Goal: Browse casually: Explore the website without a specific task or goal

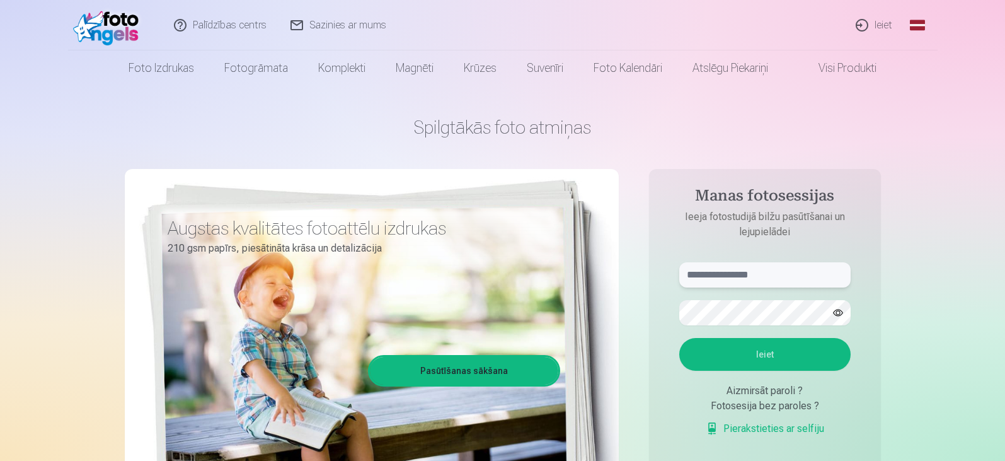
click at [737, 277] on input "text" at bounding box center [764, 274] width 171 height 25
type input "**********"
click at [679, 338] on button "Ieiet" at bounding box center [764, 354] width 171 height 33
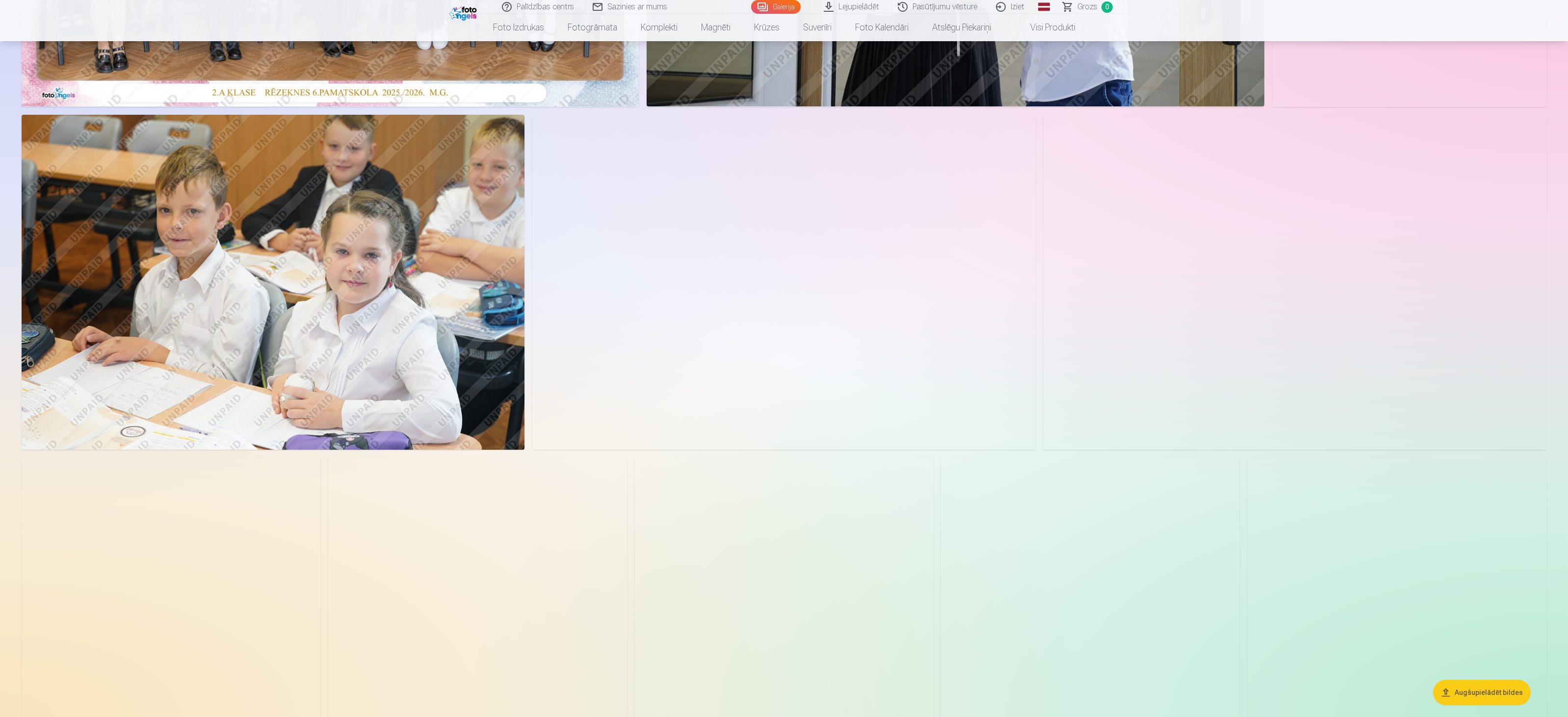
scroll to position [343, 0]
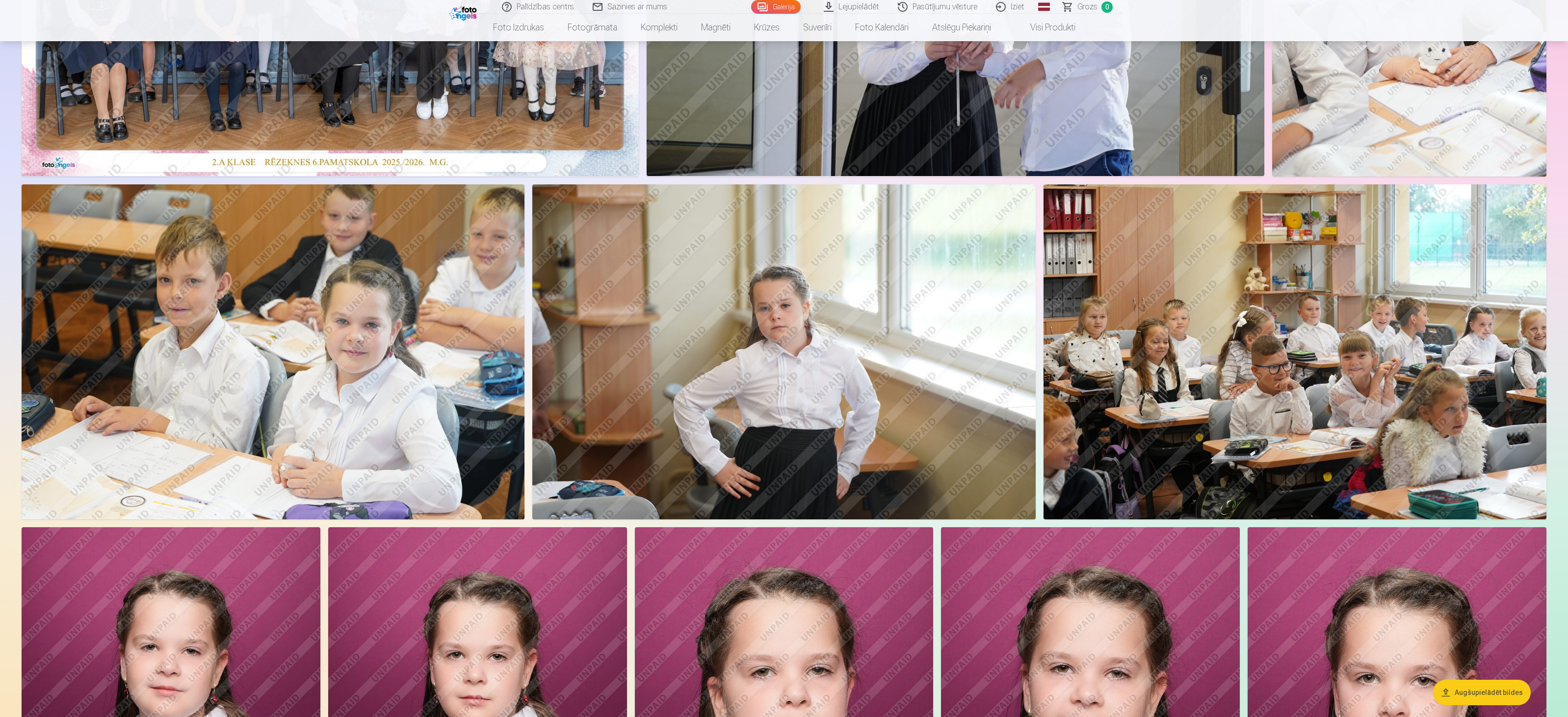
click at [761, 358] on img at bounding box center [784, 352] width 503 height 335
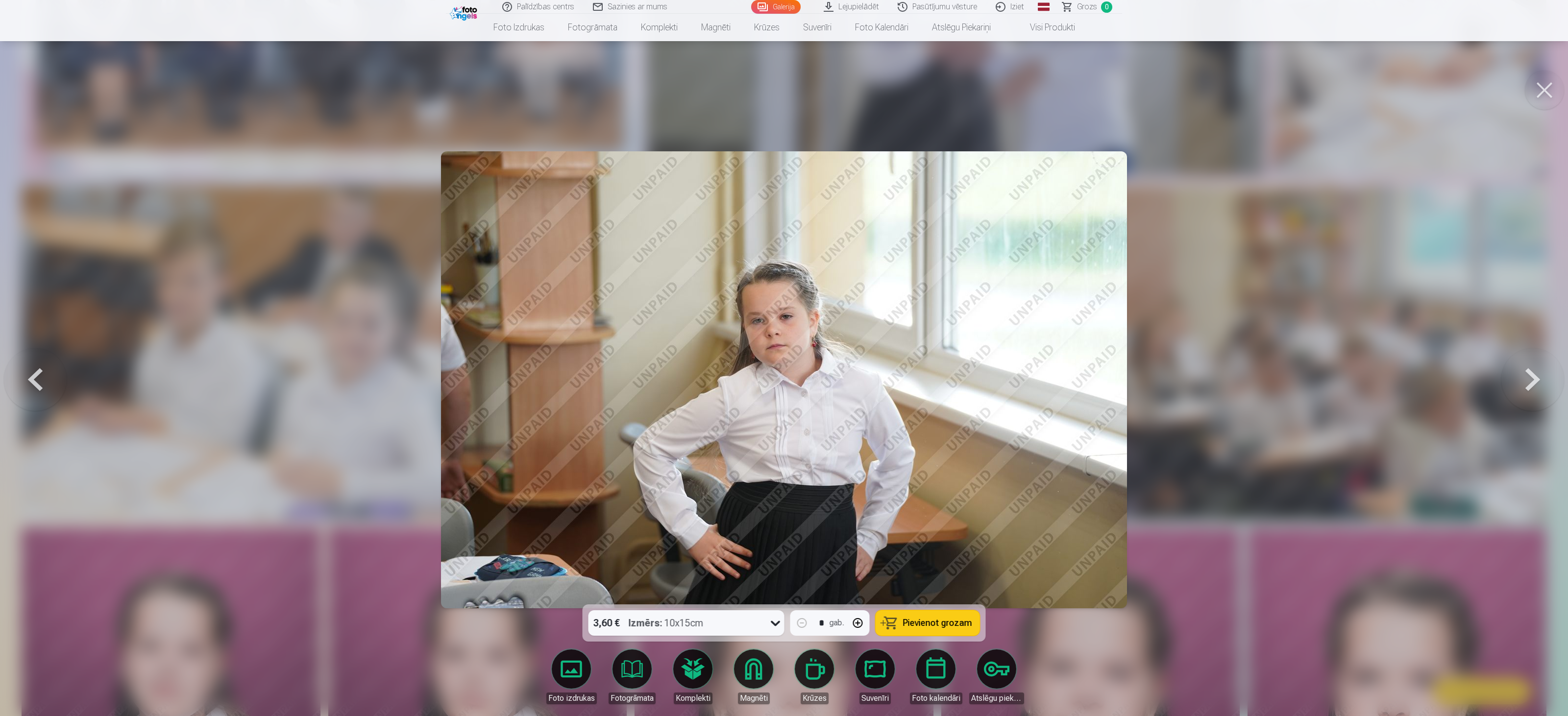
click at [781, 90] on button at bounding box center [1545, 90] width 39 height 39
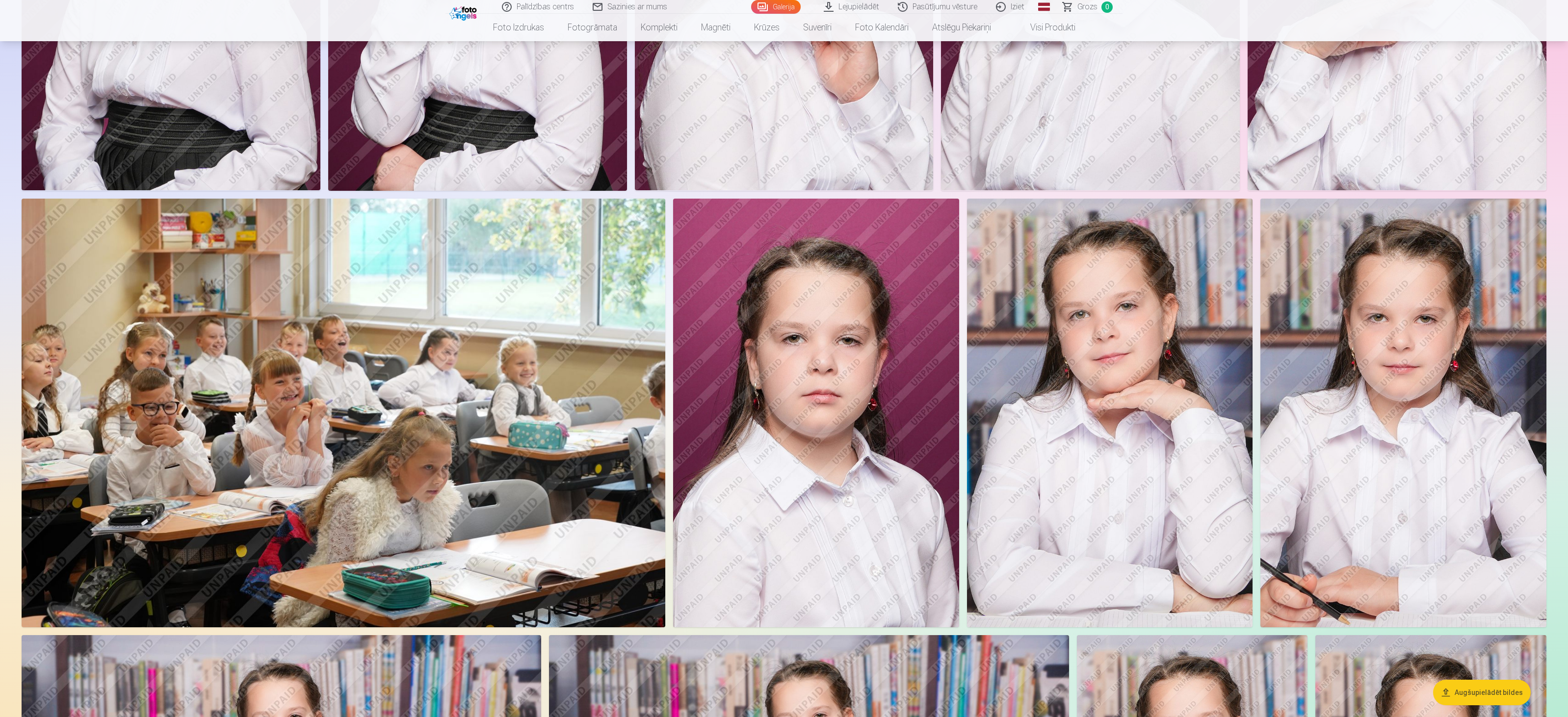
scroll to position [1226, 0]
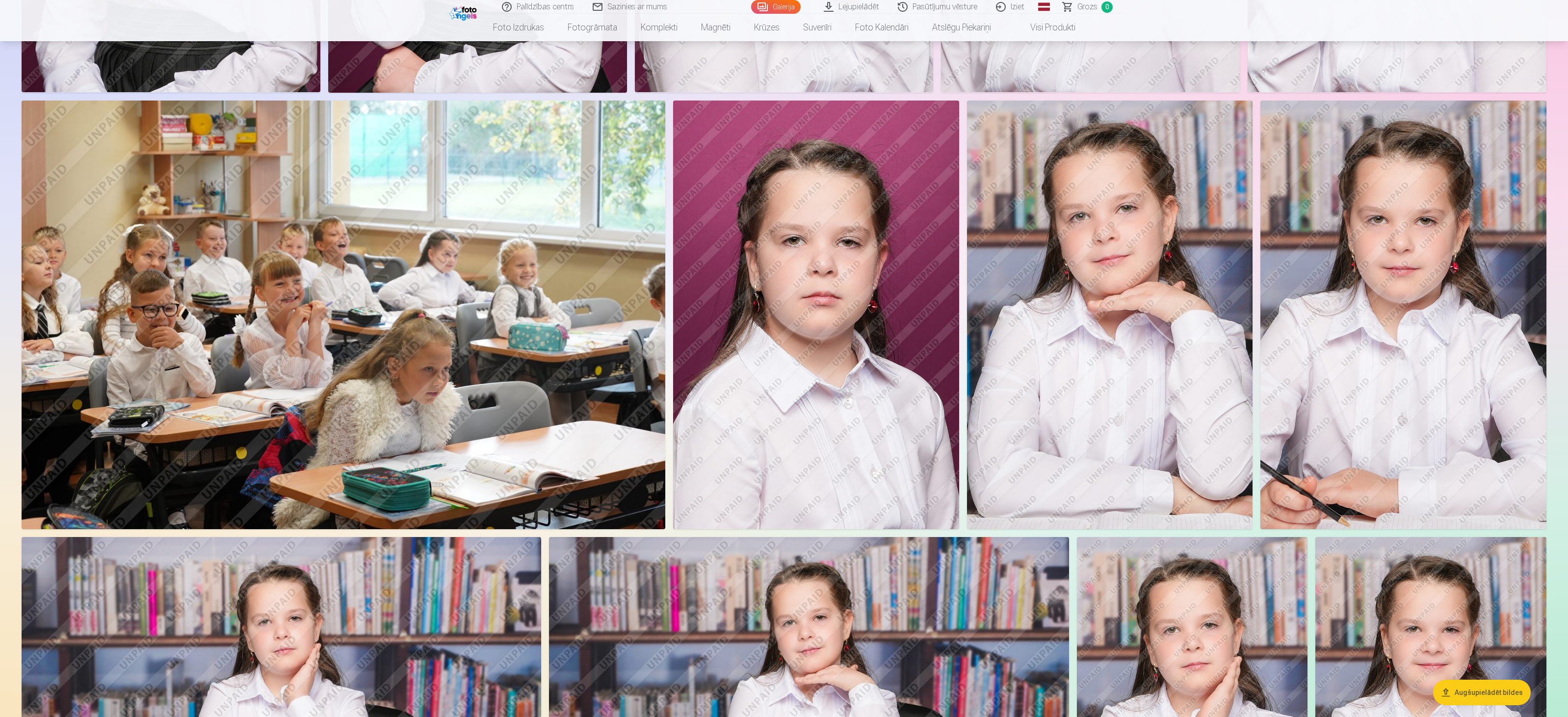
click at [494, 344] on img at bounding box center [343, 315] width 644 height 429
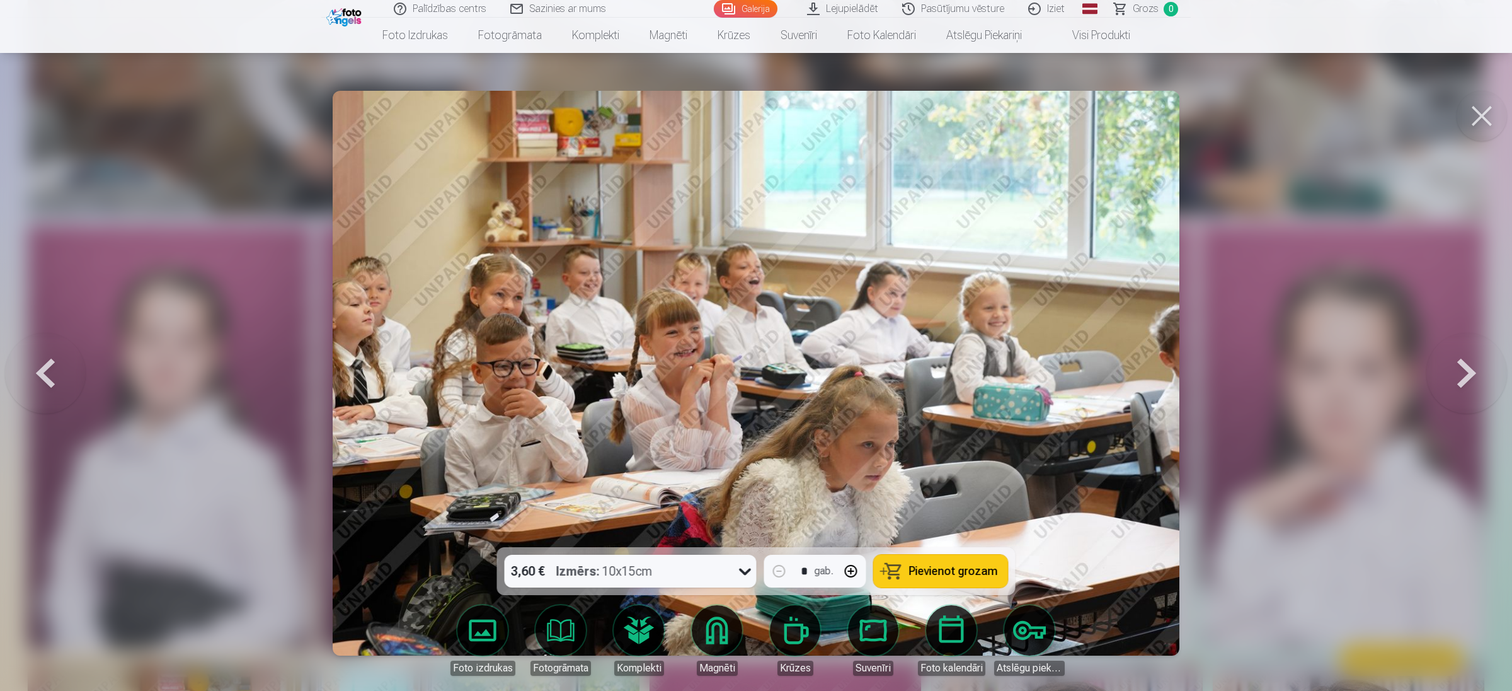
click at [1004, 117] on button at bounding box center [1482, 116] width 50 height 50
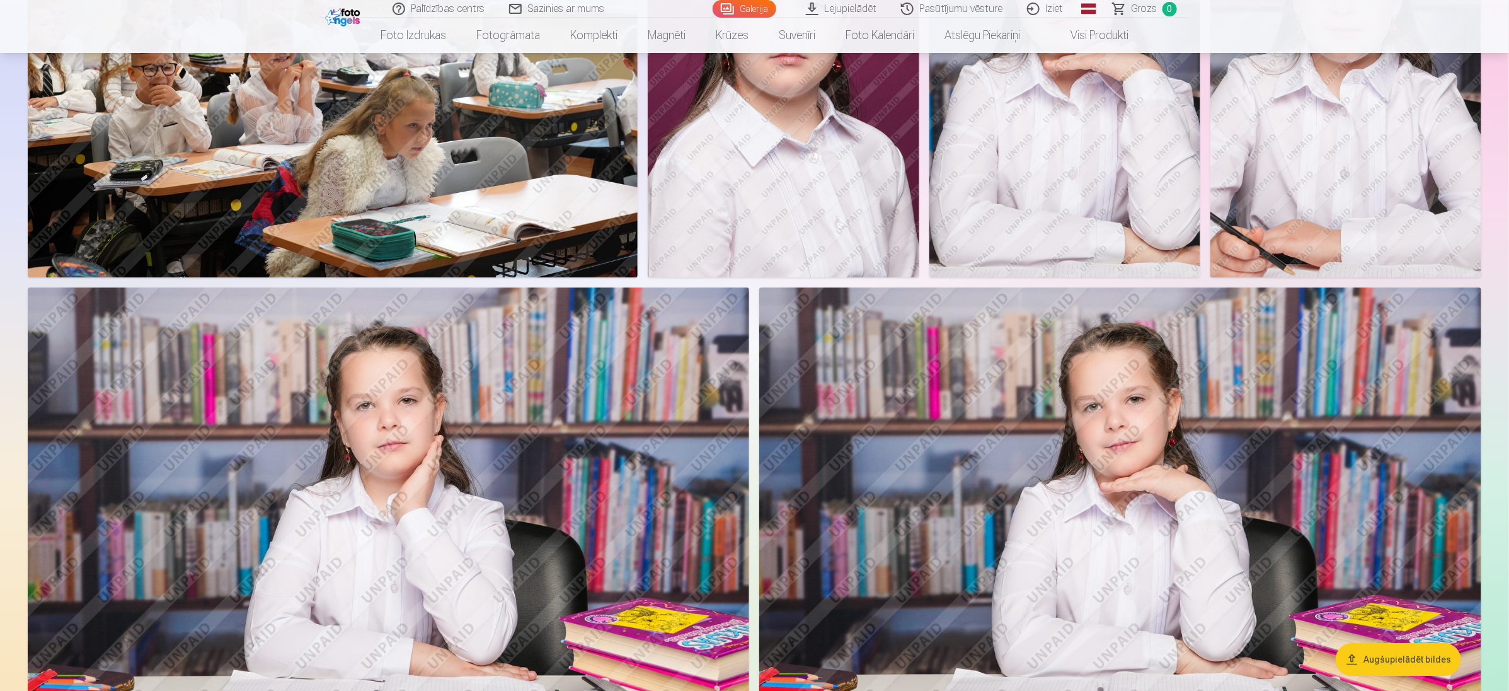
scroll to position [2363, 0]
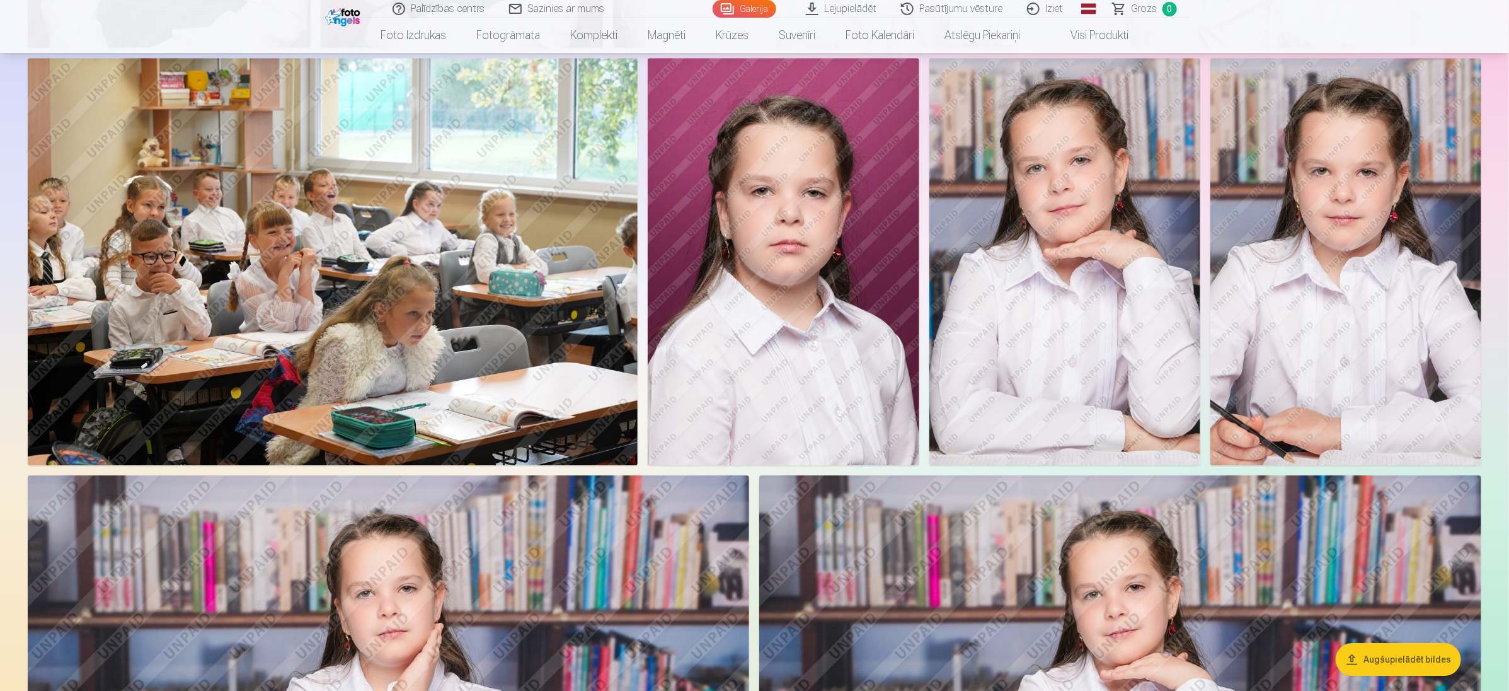
click at [1004, 310] on img at bounding box center [1064, 261] width 271 height 407
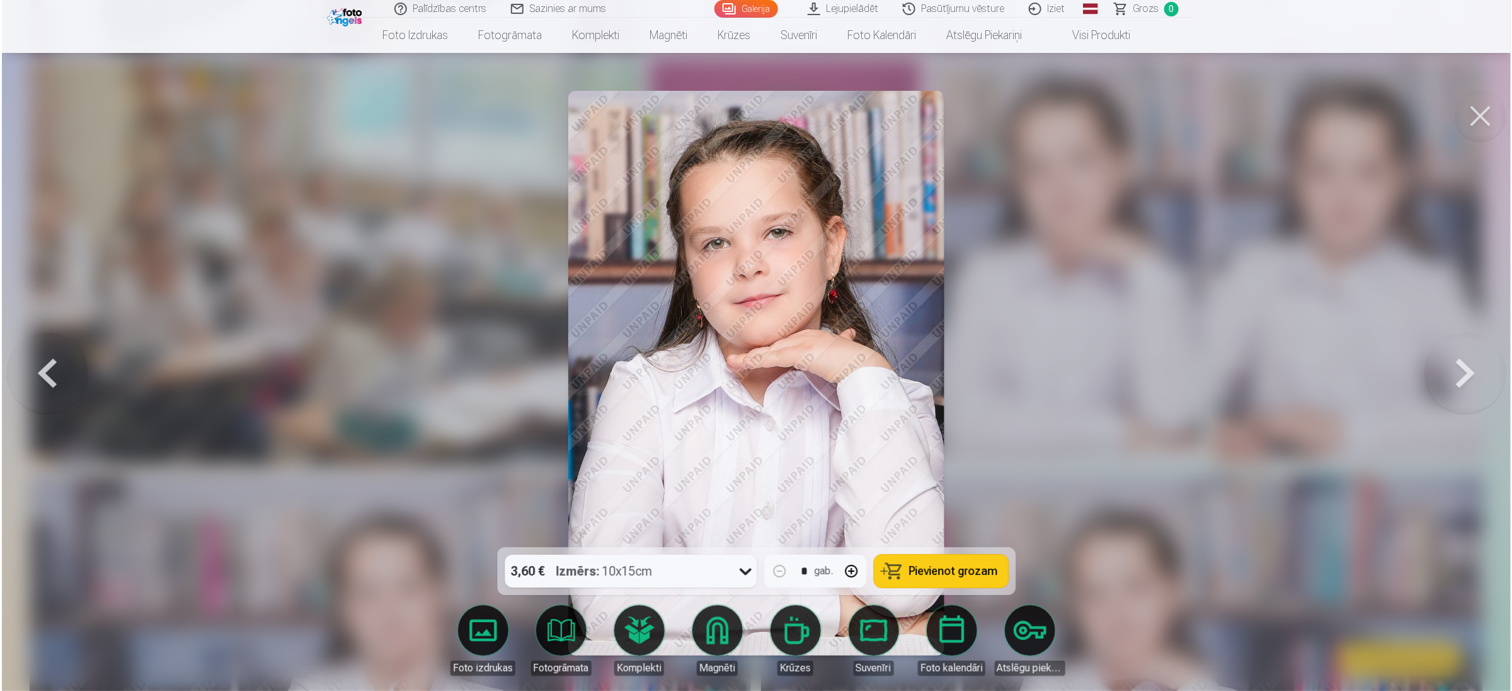
scroll to position [2178, 0]
click at [1004, 129] on button at bounding box center [1482, 116] width 50 height 50
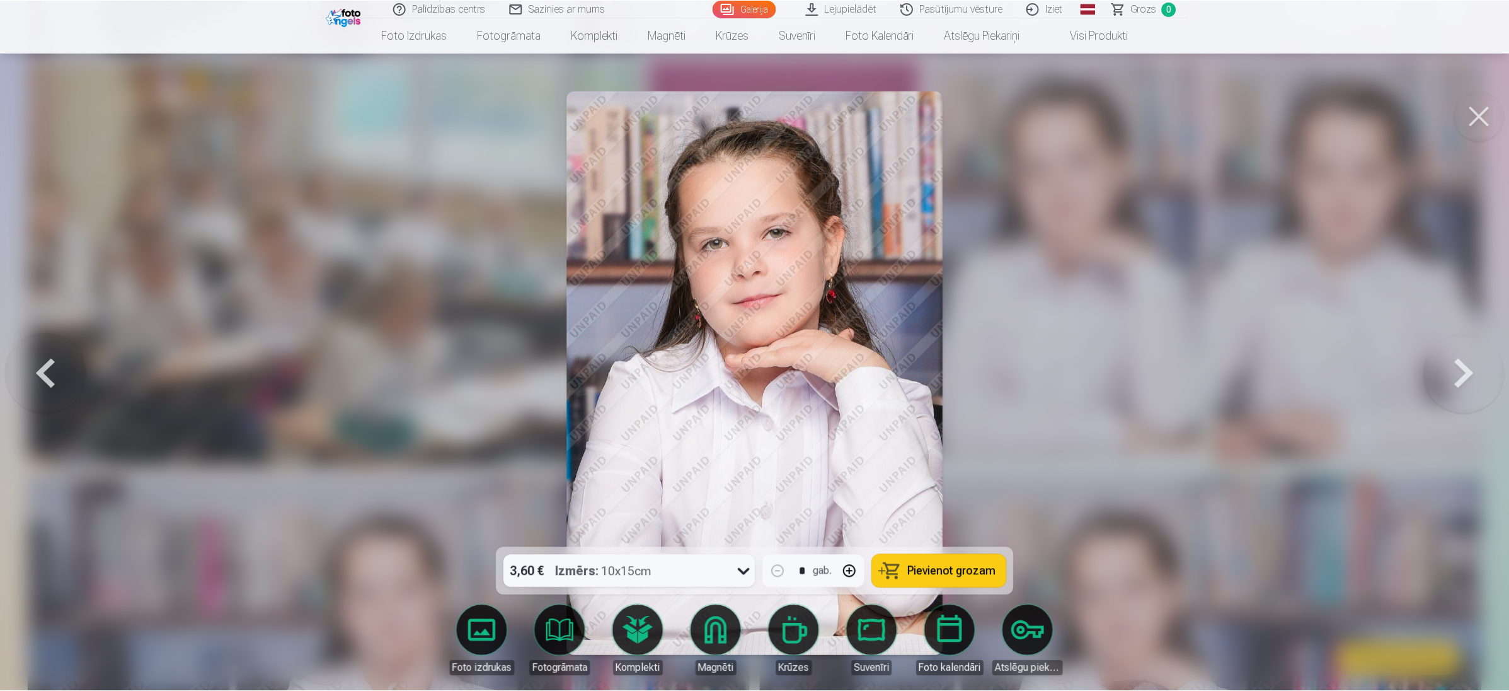
scroll to position [2174, 0]
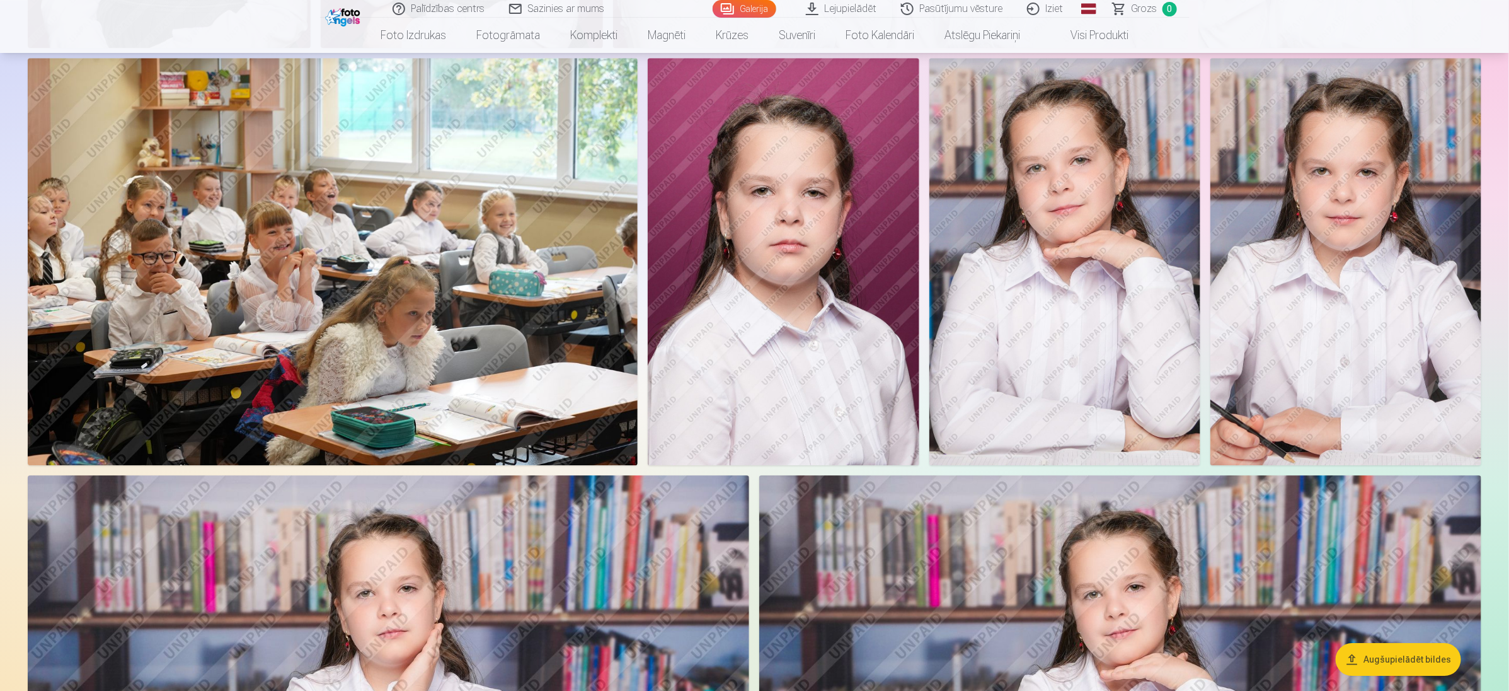
click at [1004, 324] on img at bounding box center [1345, 261] width 271 height 406
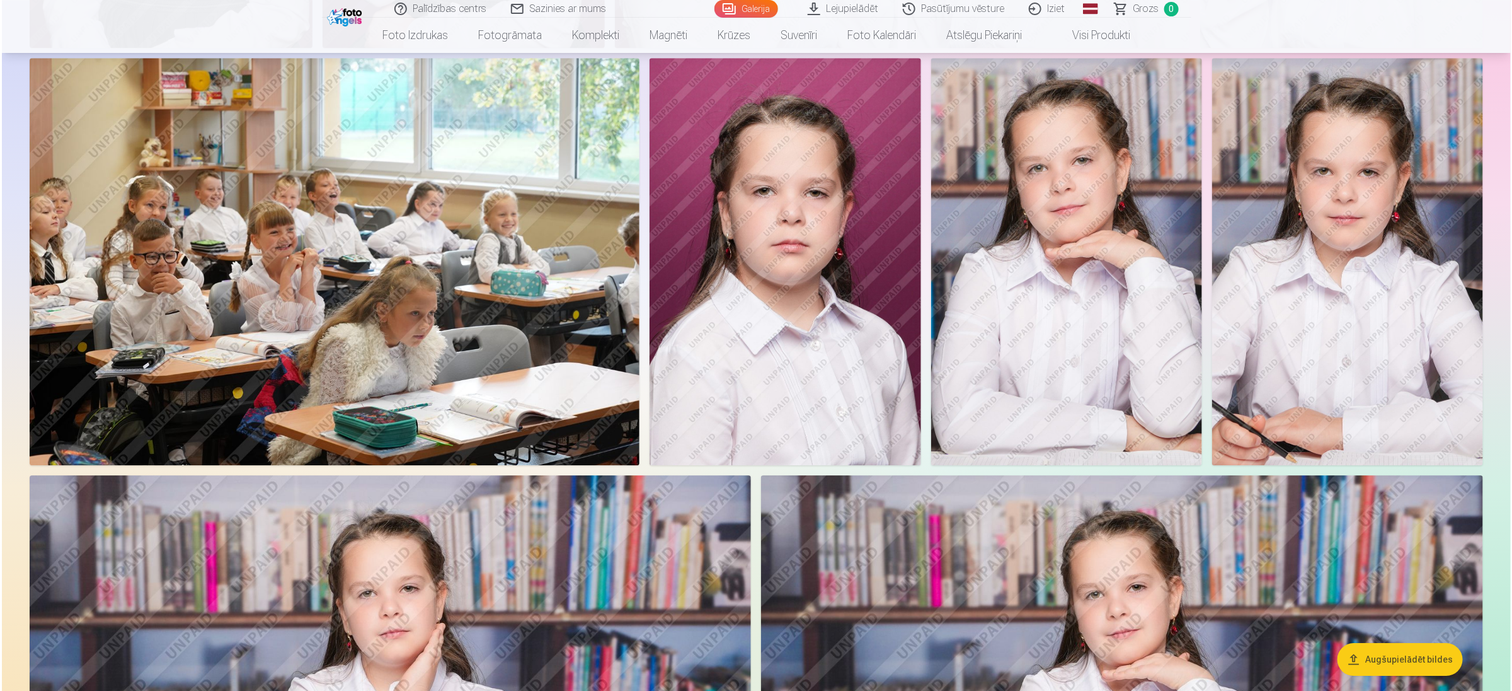
scroll to position [2178, 0]
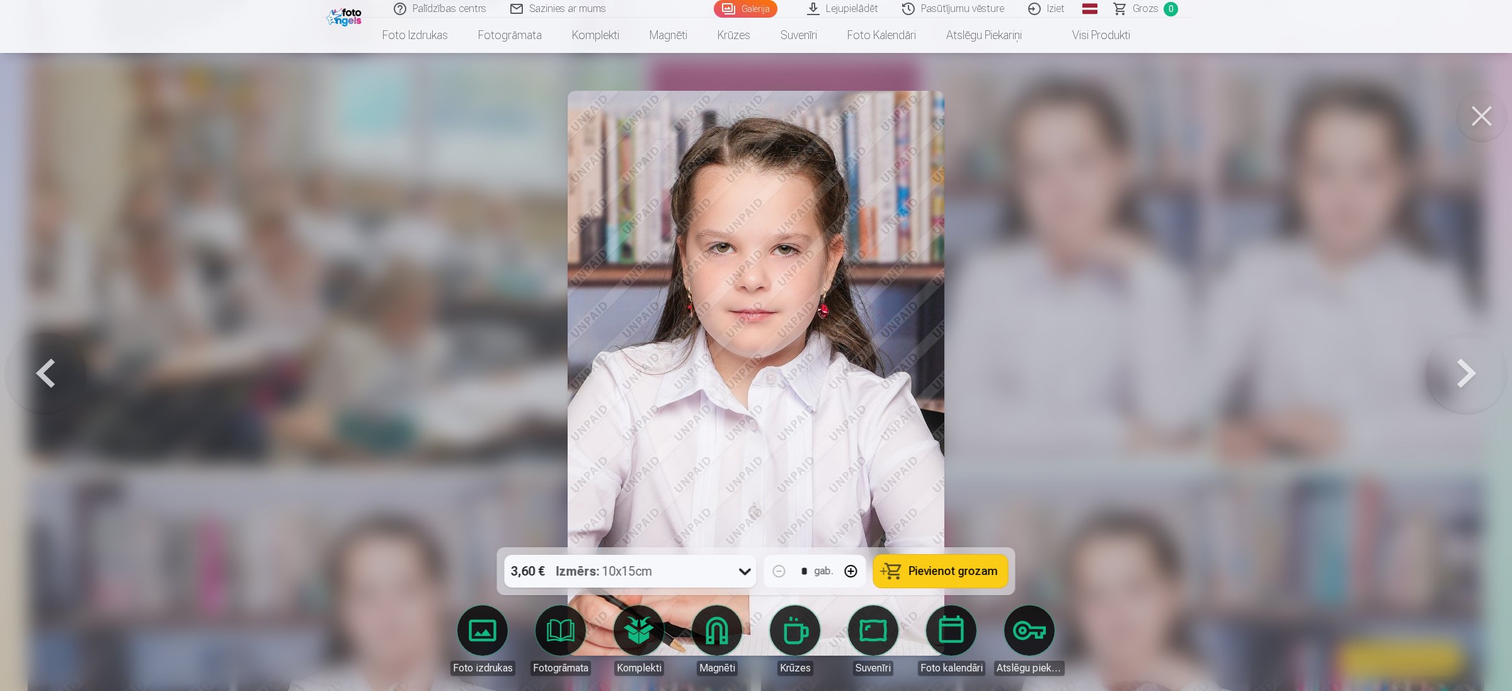
click at [1004, 100] on button at bounding box center [1482, 116] width 50 height 50
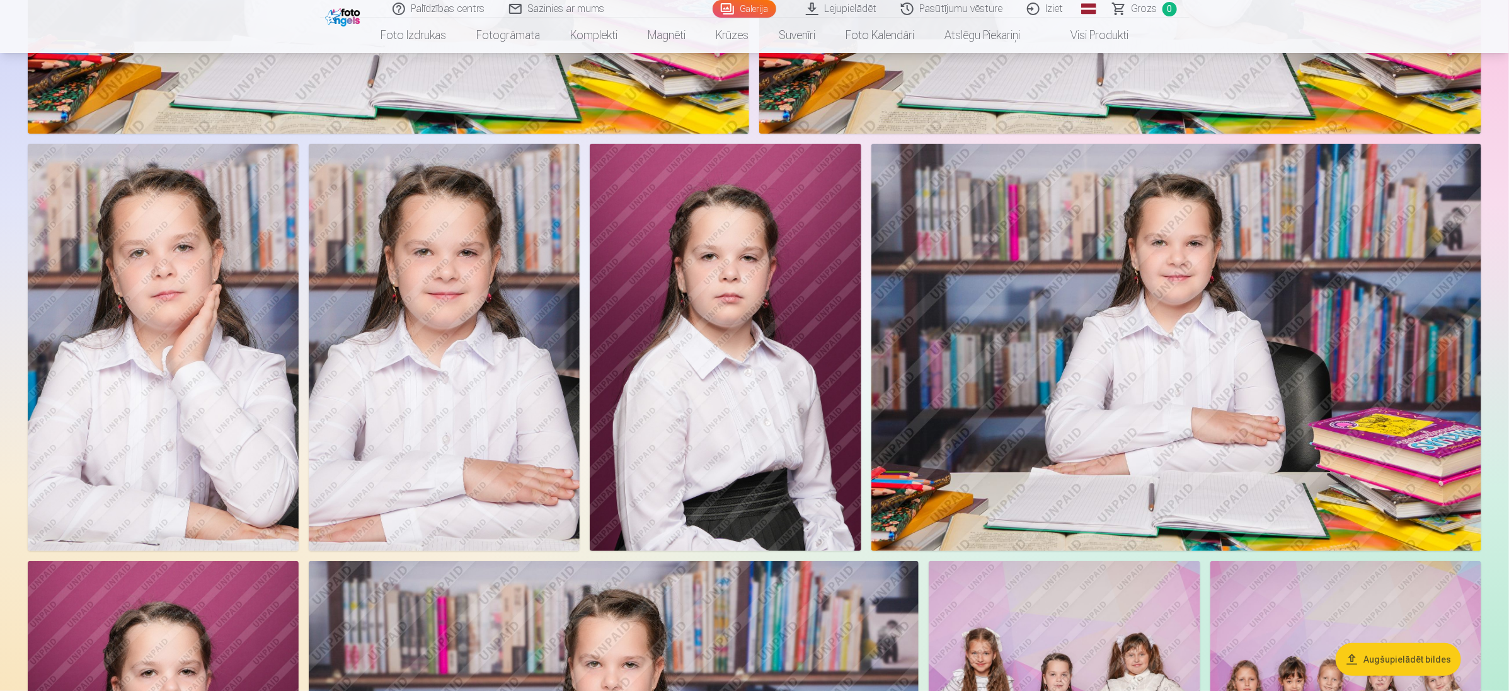
scroll to position [3024, 0]
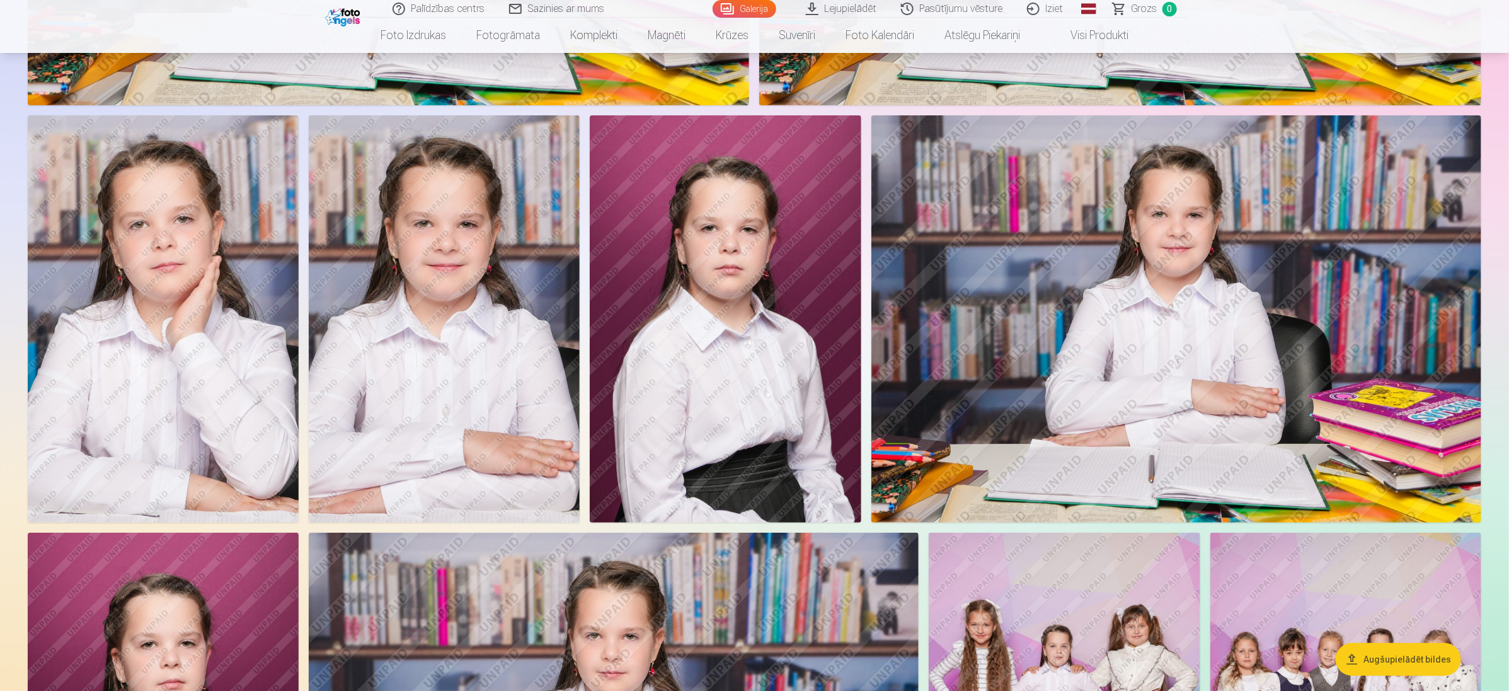
click at [1004, 437] on img at bounding box center [1176, 318] width 610 height 406
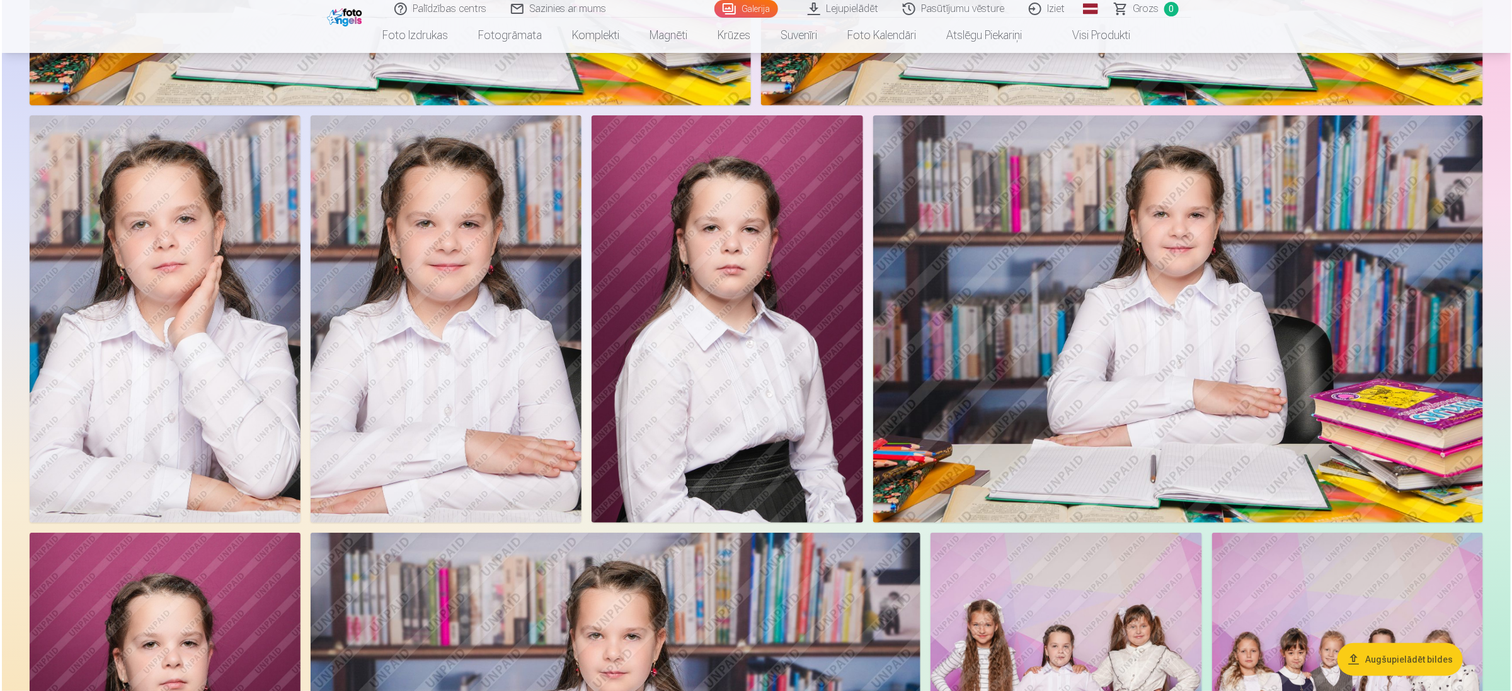
scroll to position [3029, 0]
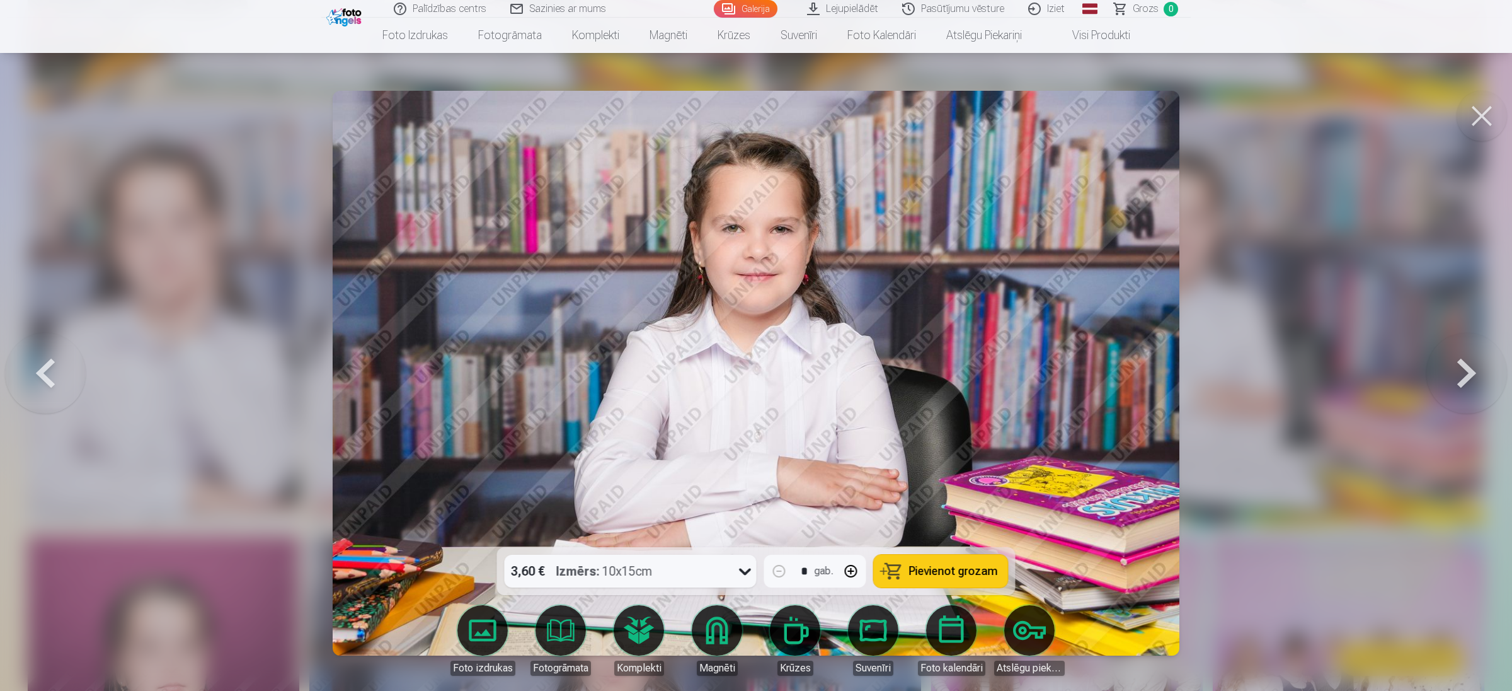
click at [1004, 127] on button at bounding box center [1482, 116] width 50 height 50
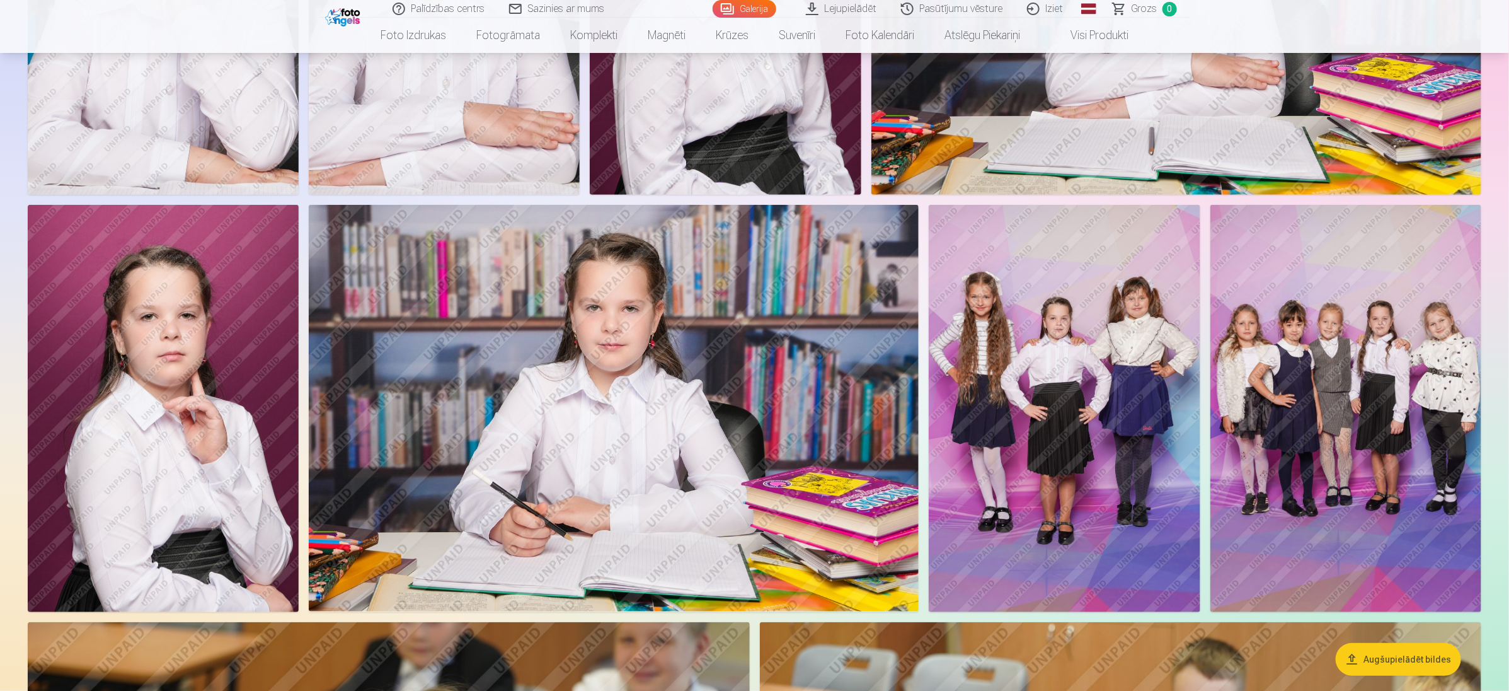
scroll to position [3403, 0]
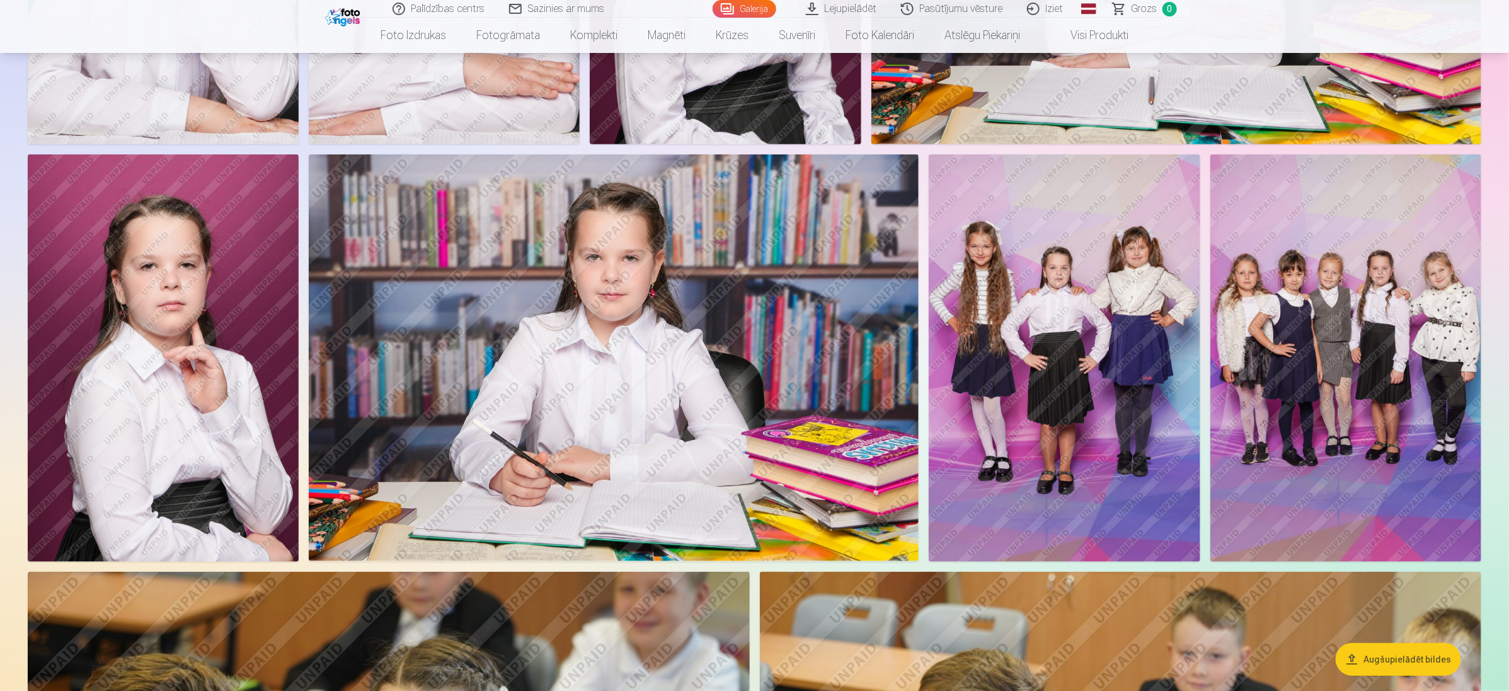
click at [1004, 399] on img at bounding box center [1064, 357] width 271 height 407
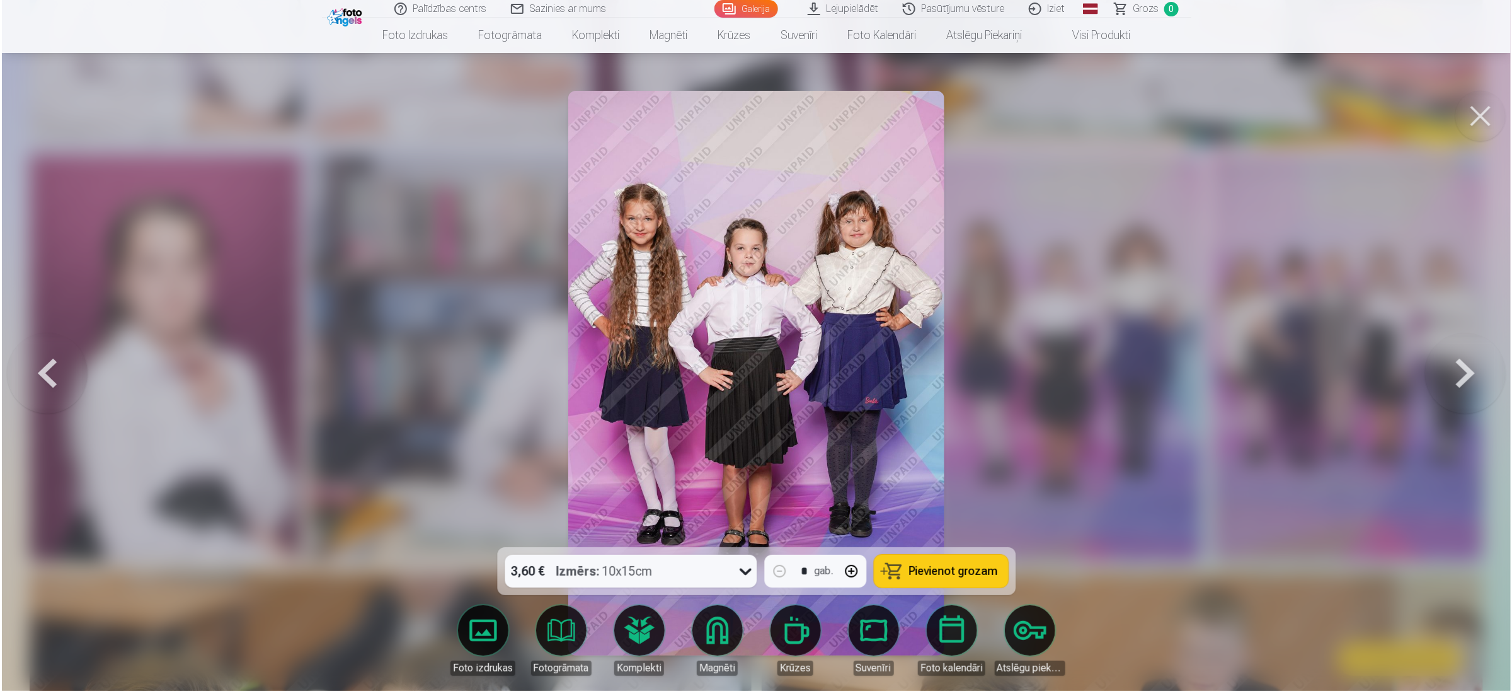
scroll to position [3408, 0]
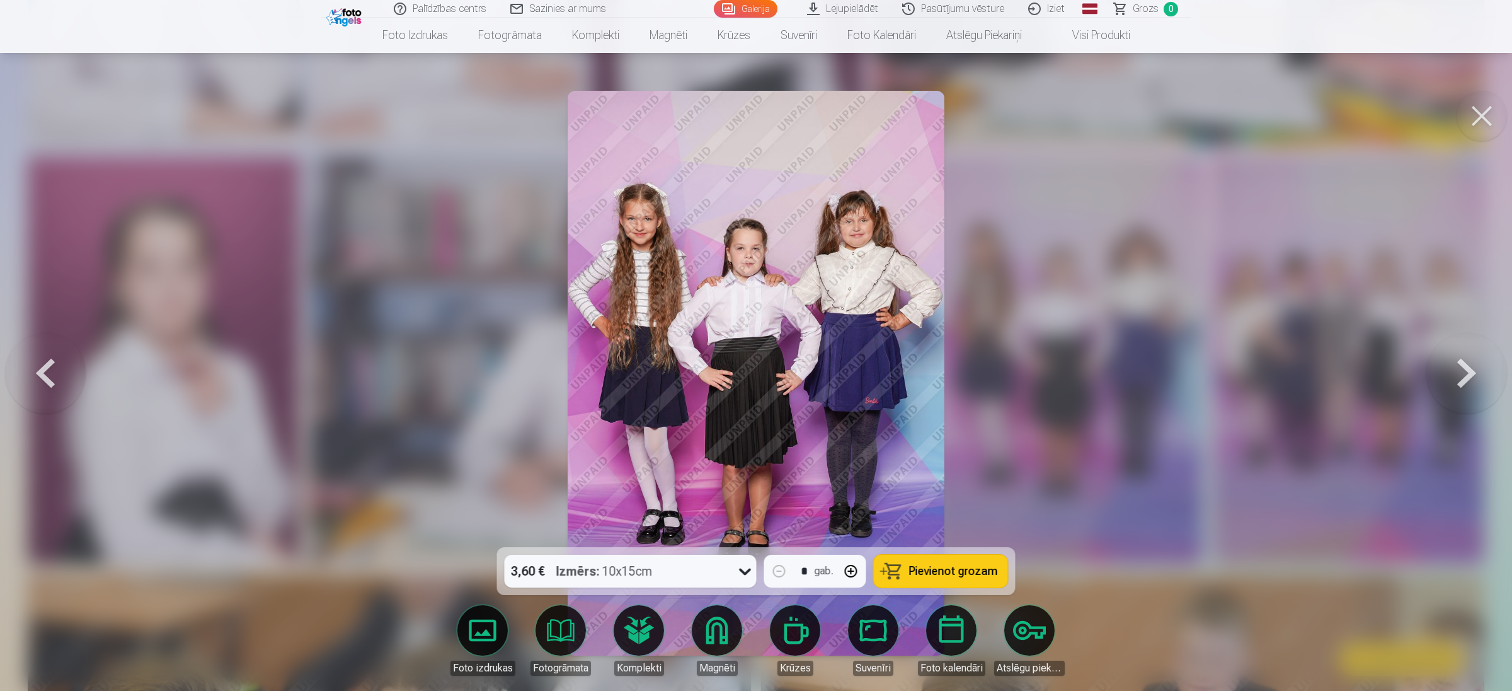
click at [1004, 372] on button at bounding box center [1467, 373] width 81 height 323
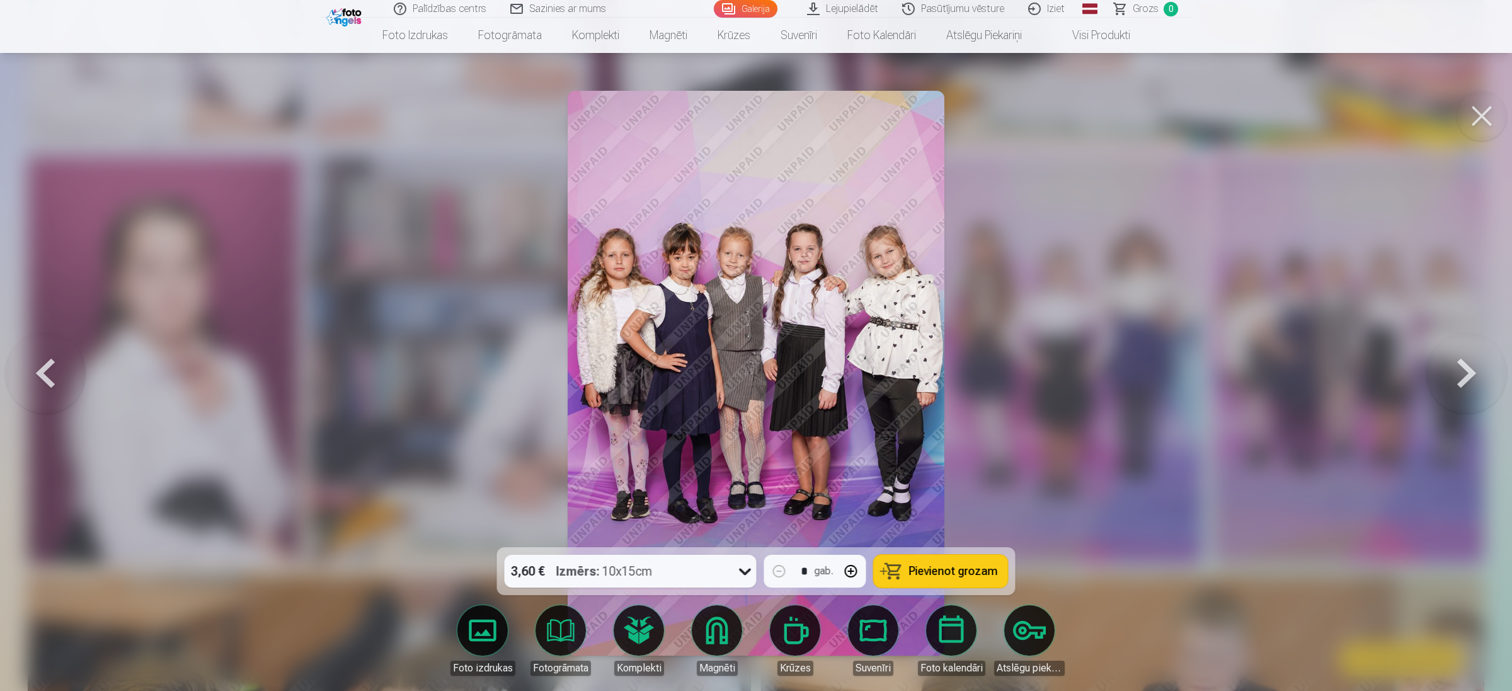
click at [1004, 372] on button at bounding box center [1467, 373] width 81 height 323
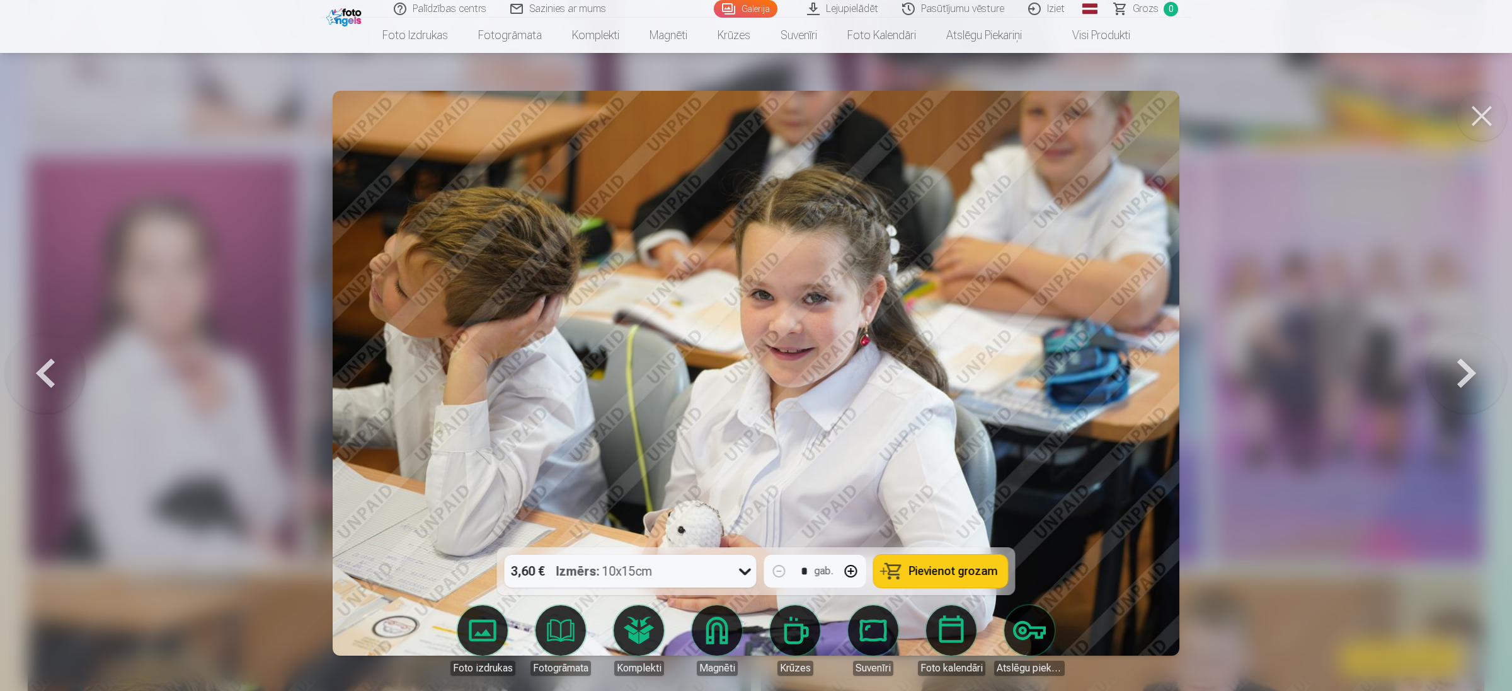
click at [1004, 133] on button at bounding box center [1482, 116] width 50 height 50
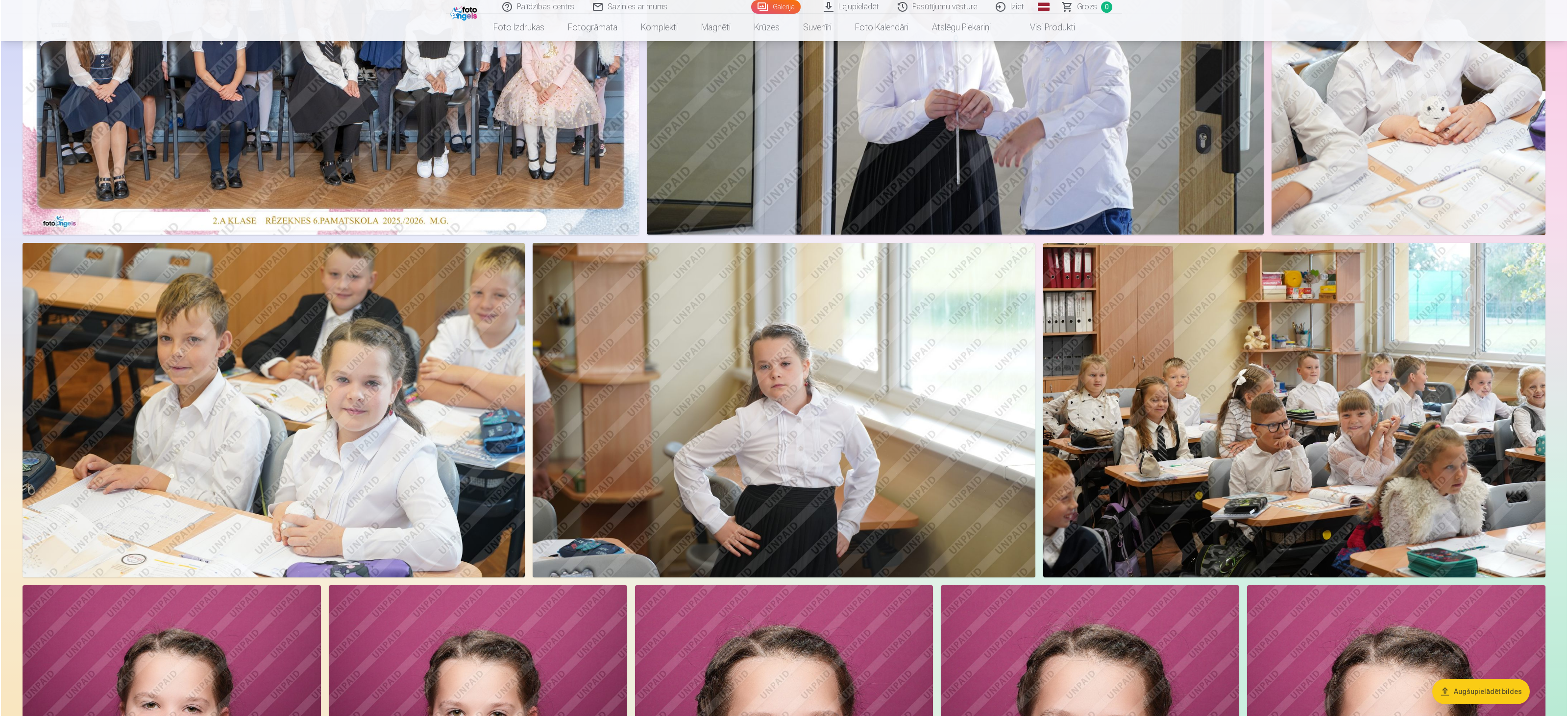
scroll to position [294, 0]
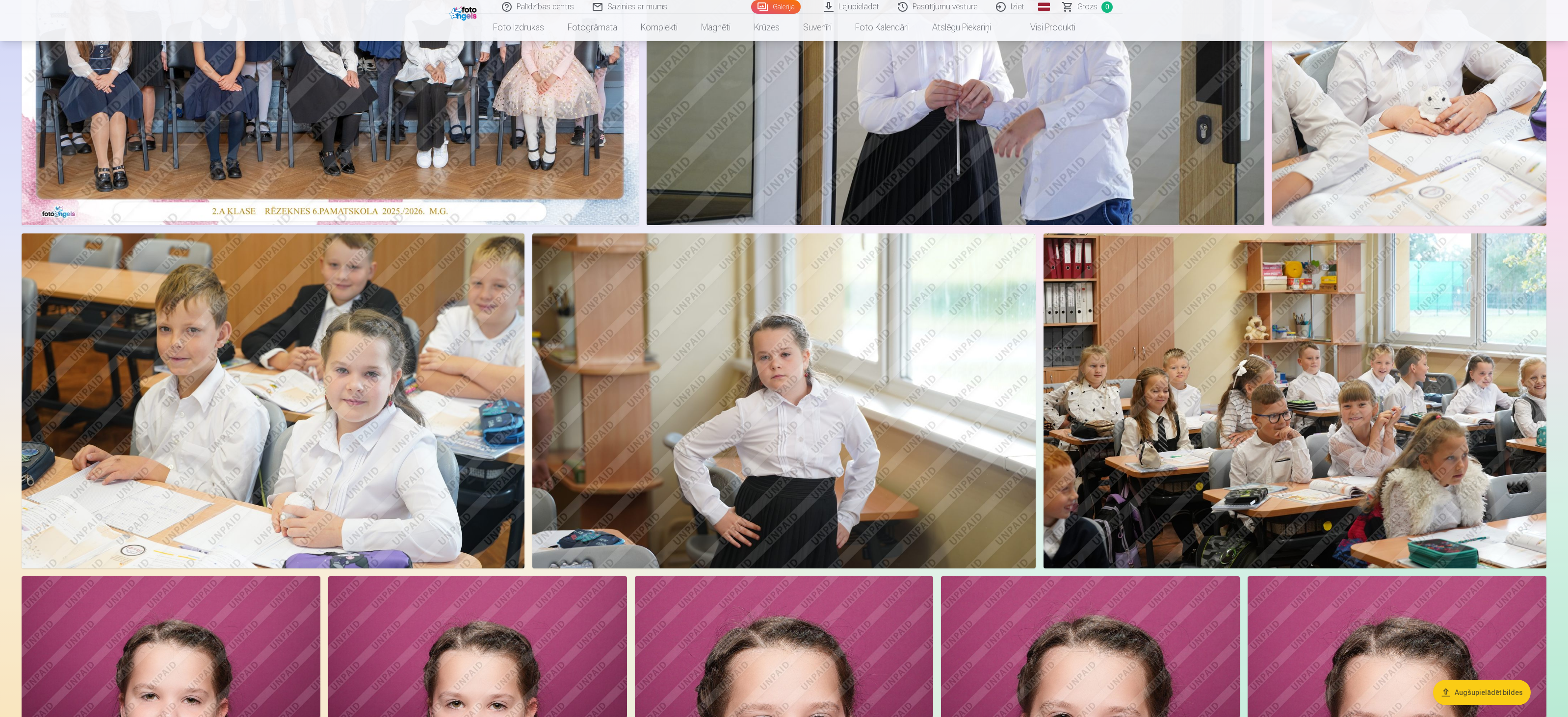
click at [782, 358] on img at bounding box center [784, 401] width 503 height 335
